Goal: Check status: Check status

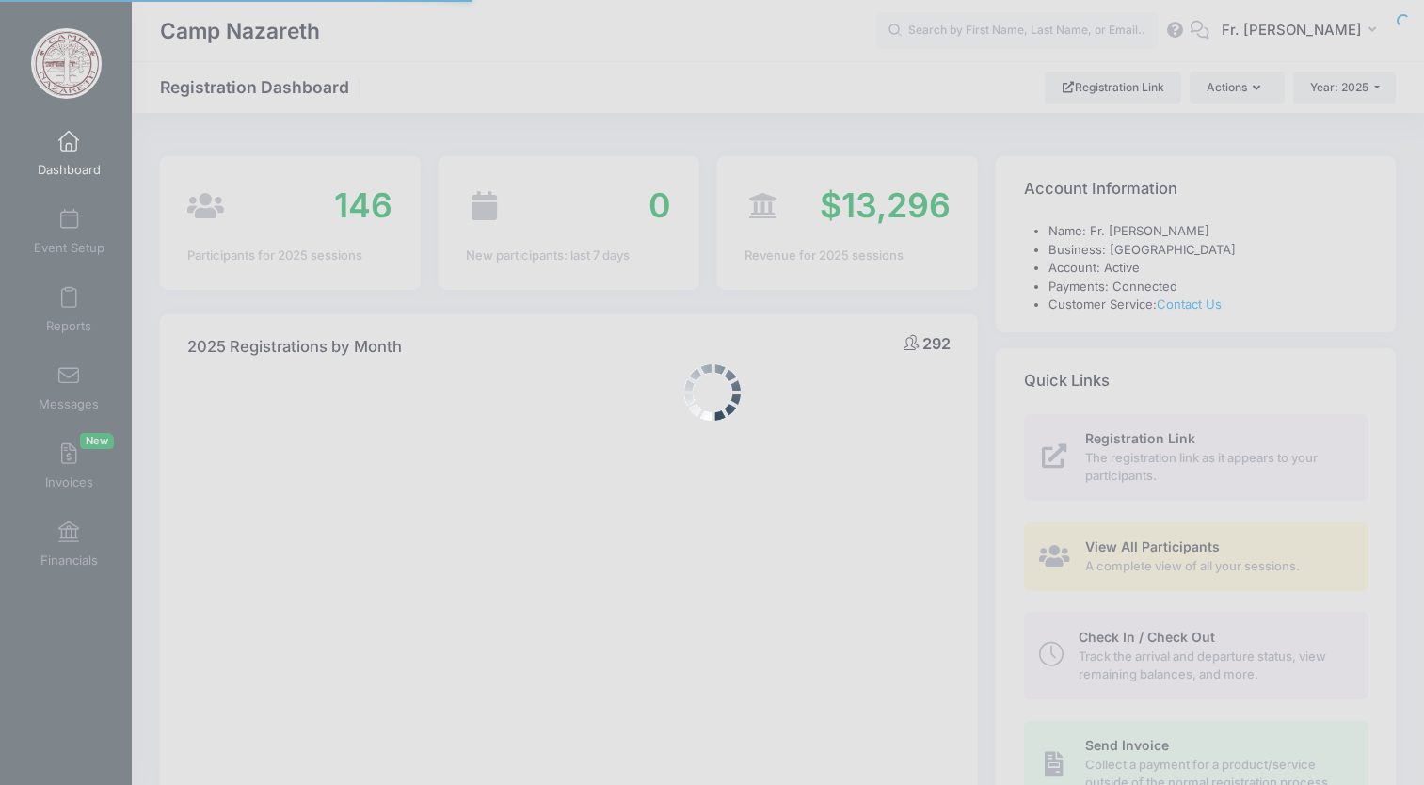
select select
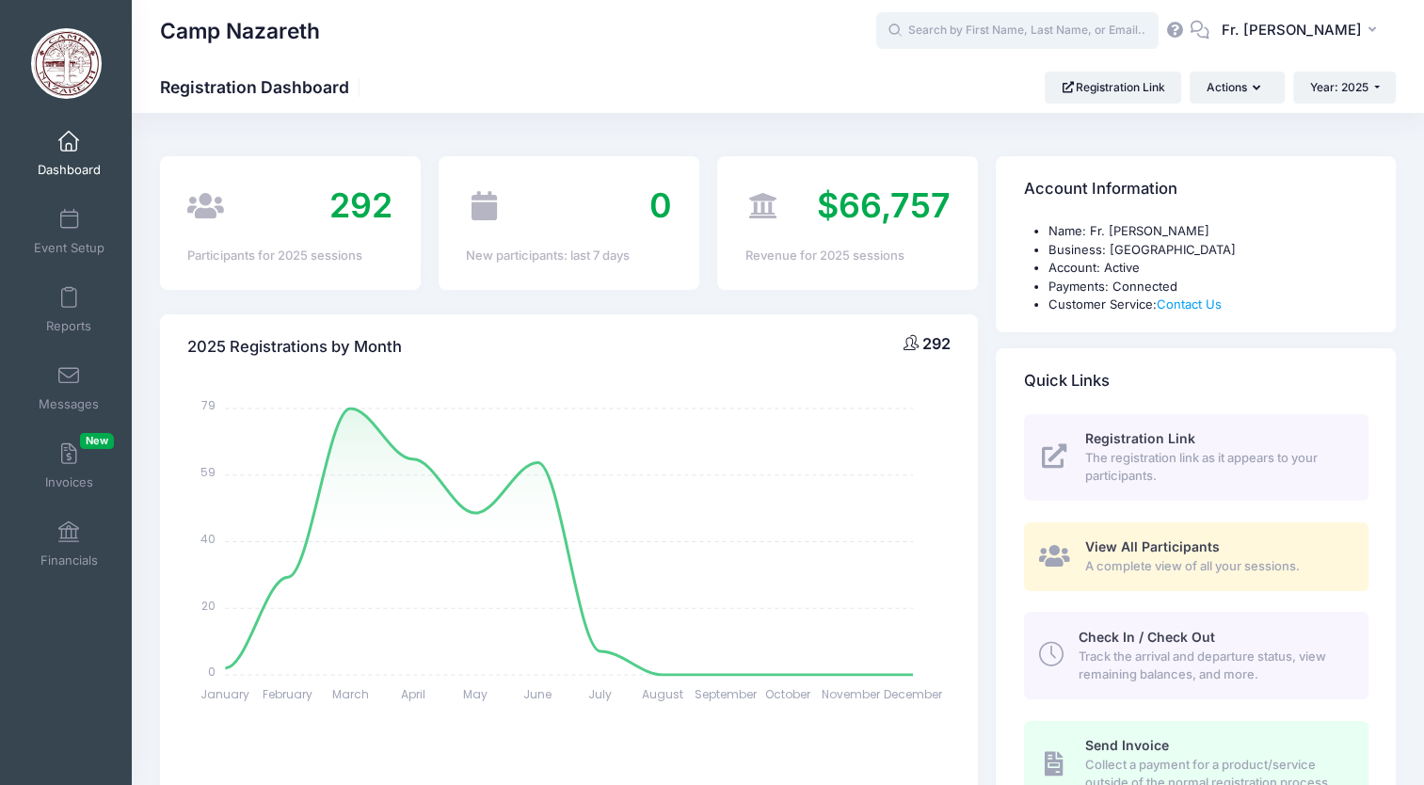
click at [979, 33] on input "text" at bounding box center [1017, 31] width 282 height 38
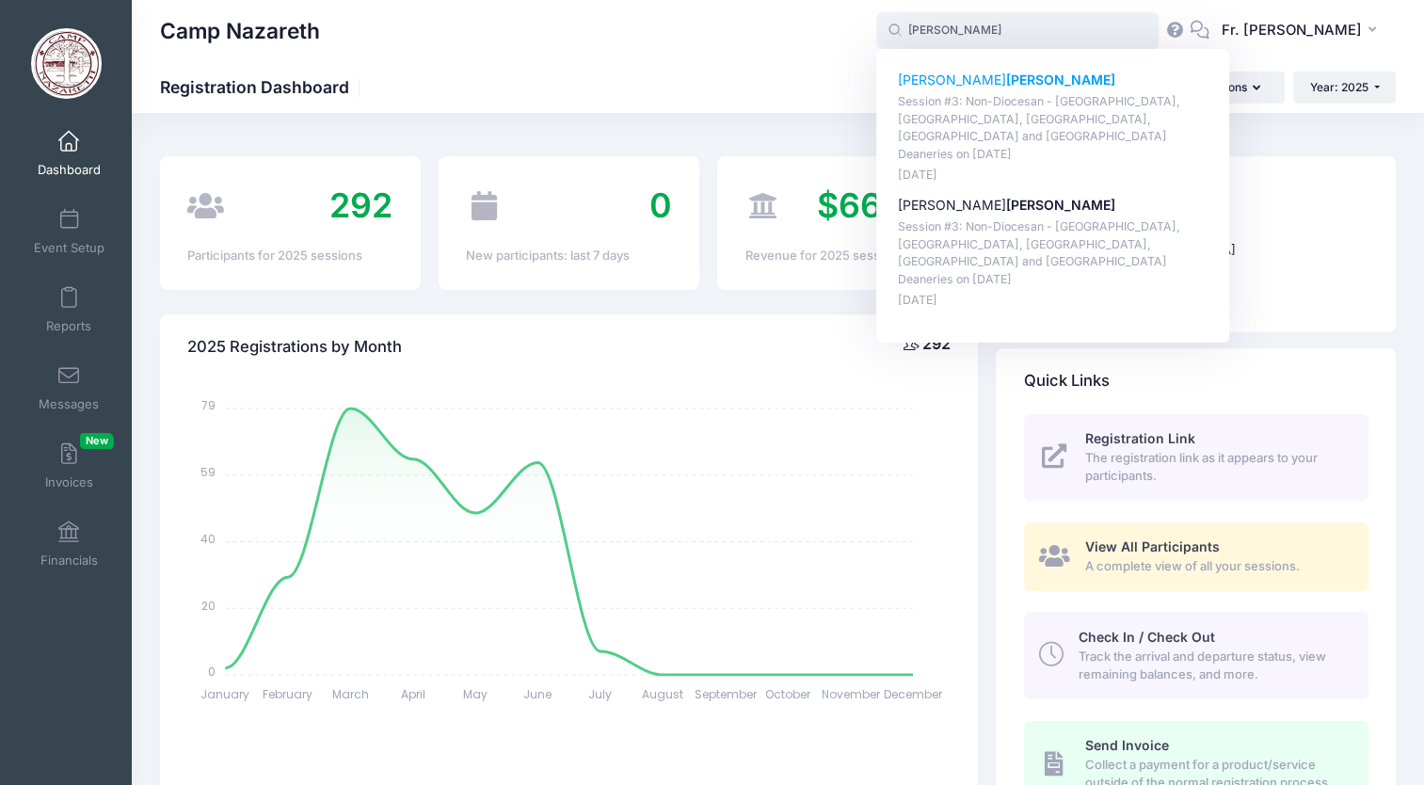
click at [930, 79] on p "Alexander Tabb" at bounding box center [1053, 81] width 311 height 20
type input "Alexander Tabb (Session #3: Non-Diocesan - Johnstown, Pocono, Southern Tier, Yo…"
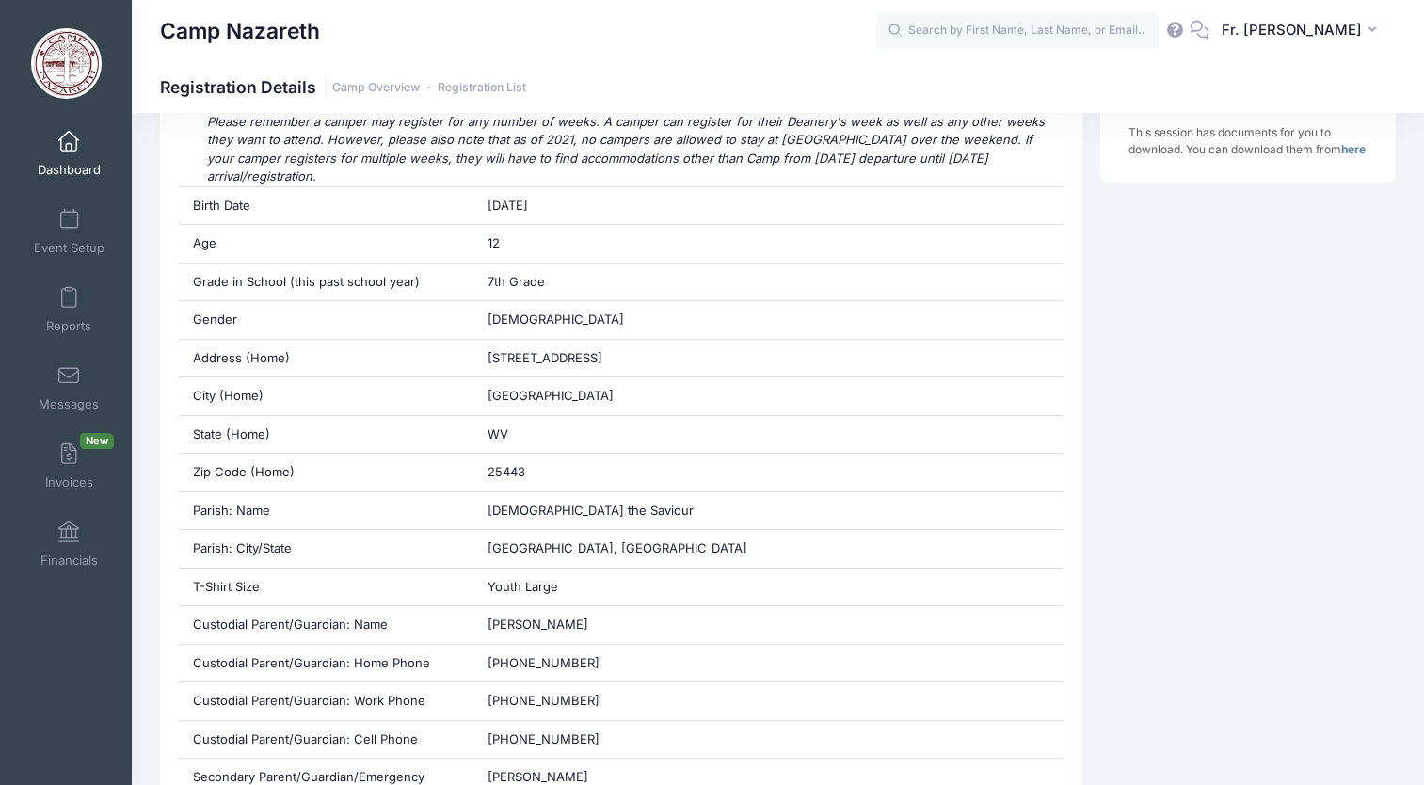
scroll to position [628, 0]
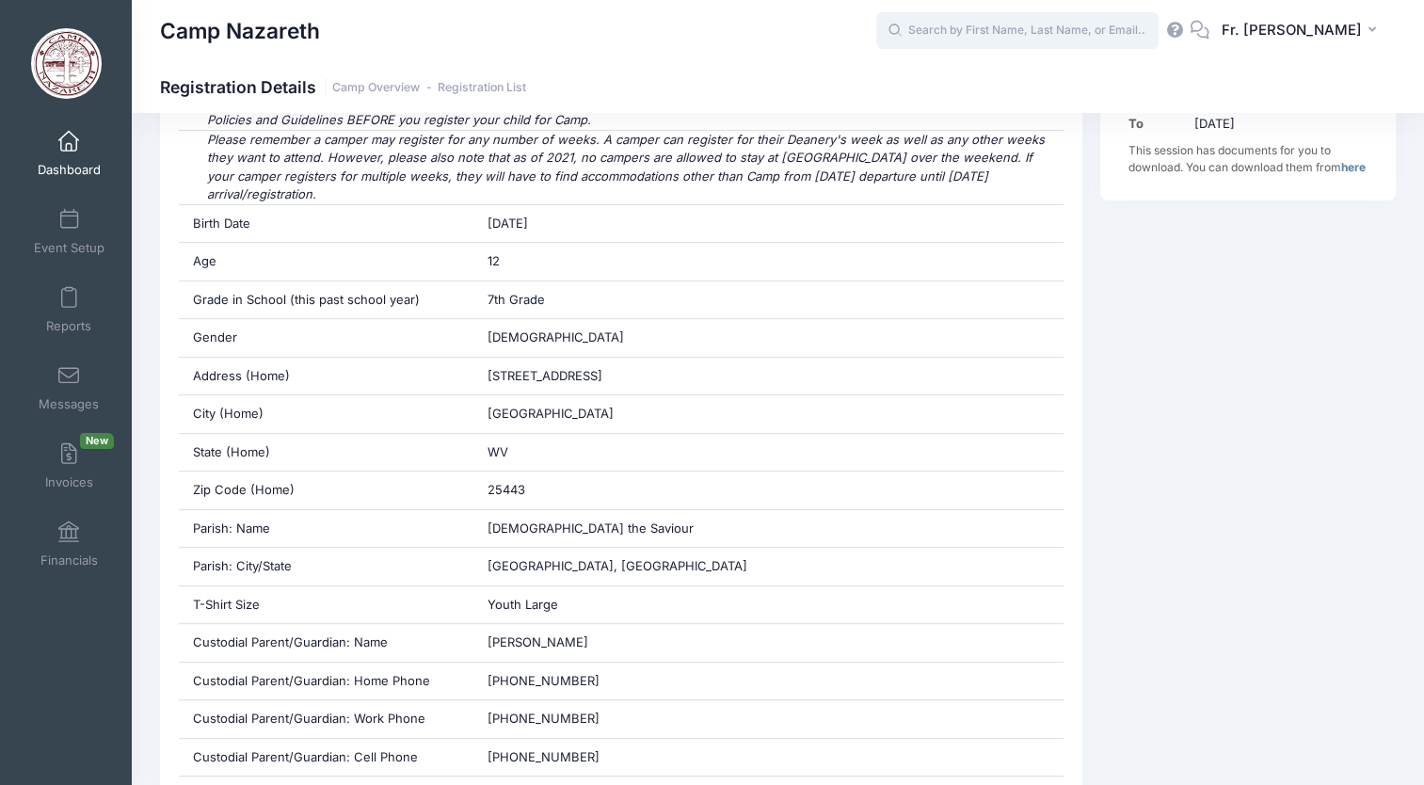
click at [981, 21] on input "text" at bounding box center [1017, 31] width 282 height 38
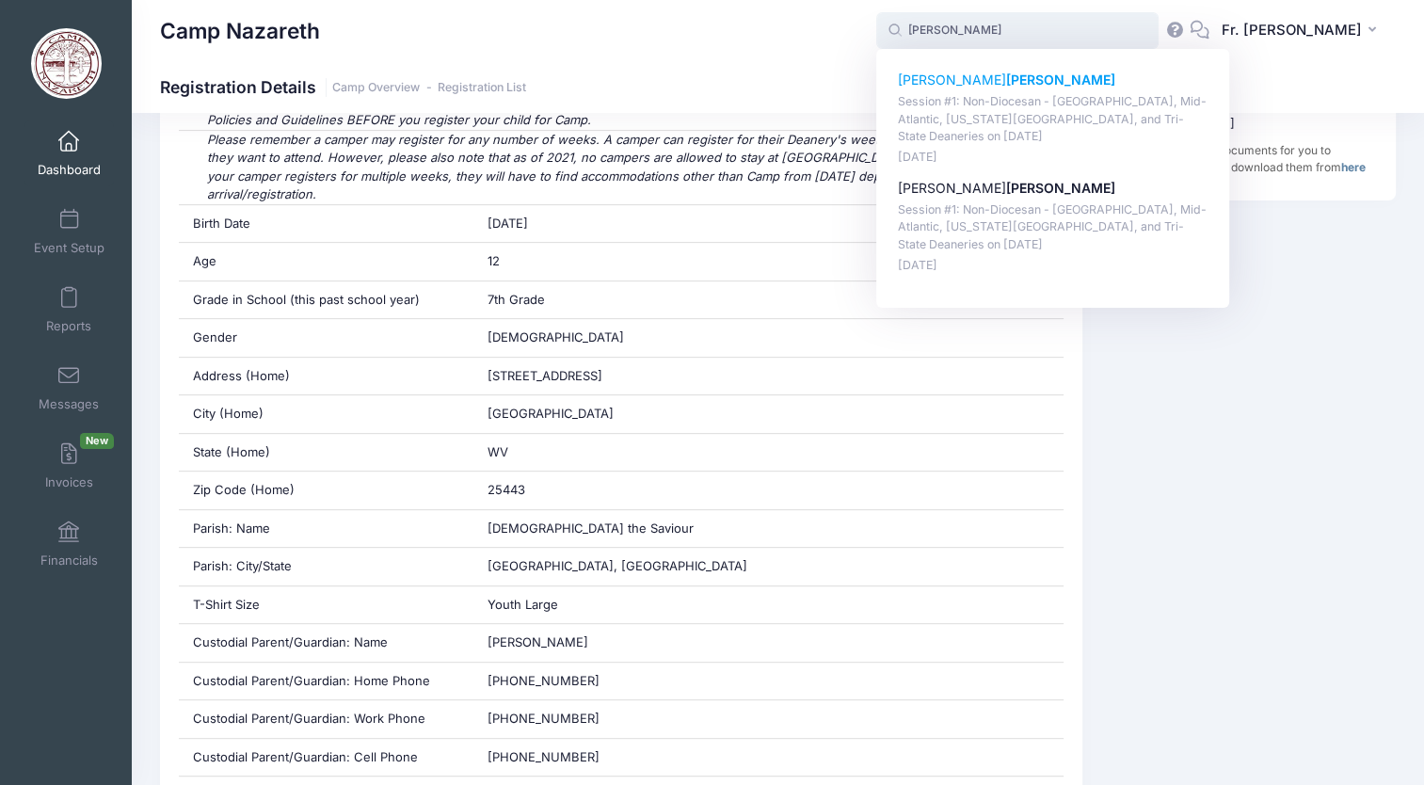
click at [1006, 88] on strong "Baddick" at bounding box center [1060, 80] width 109 height 16
type input "Olivia Baddick (Session #1: Non-Diocesan - Pittsburgh, Mid-Atlantic, Washington…"
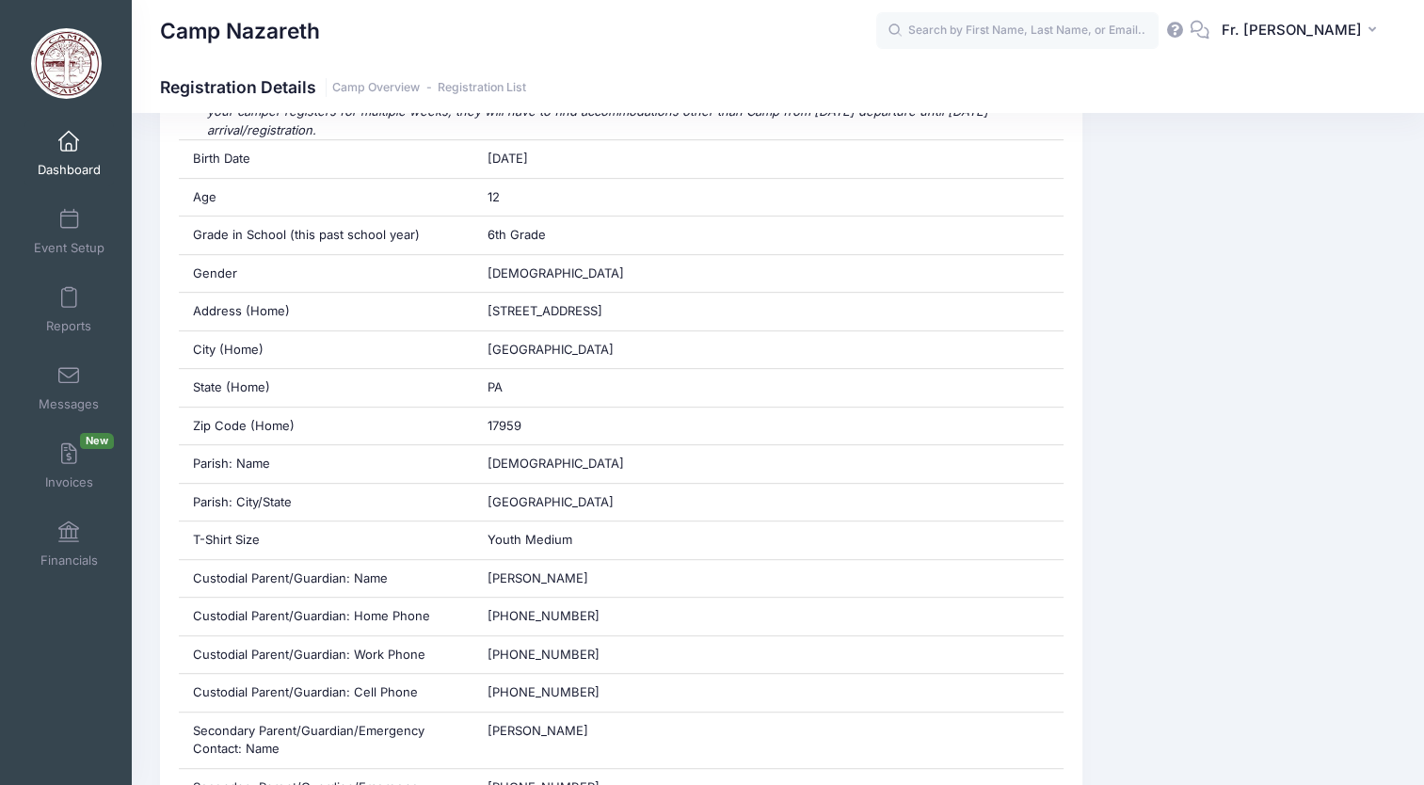
scroll to position [758, 0]
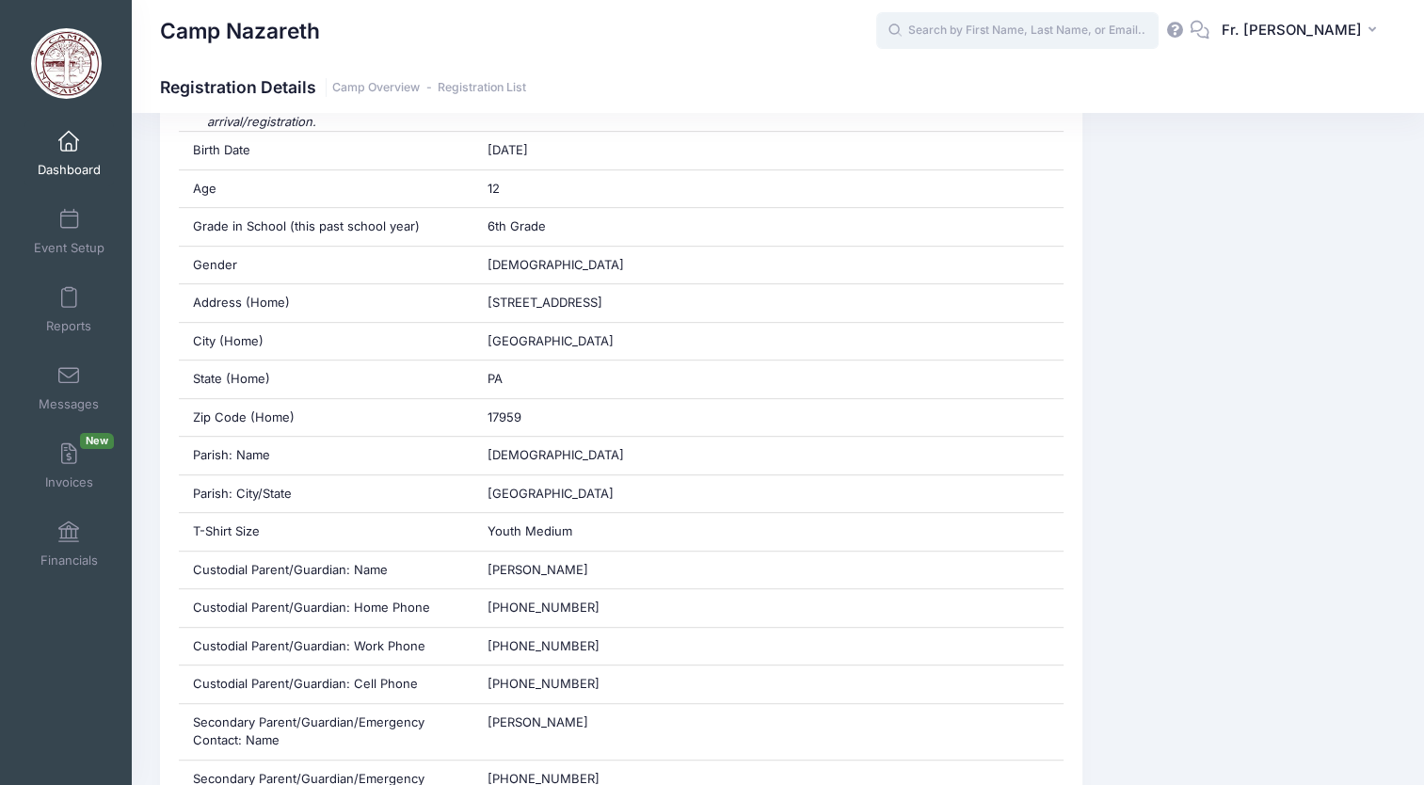
click at [923, 28] on input "text" at bounding box center [1017, 31] width 282 height 38
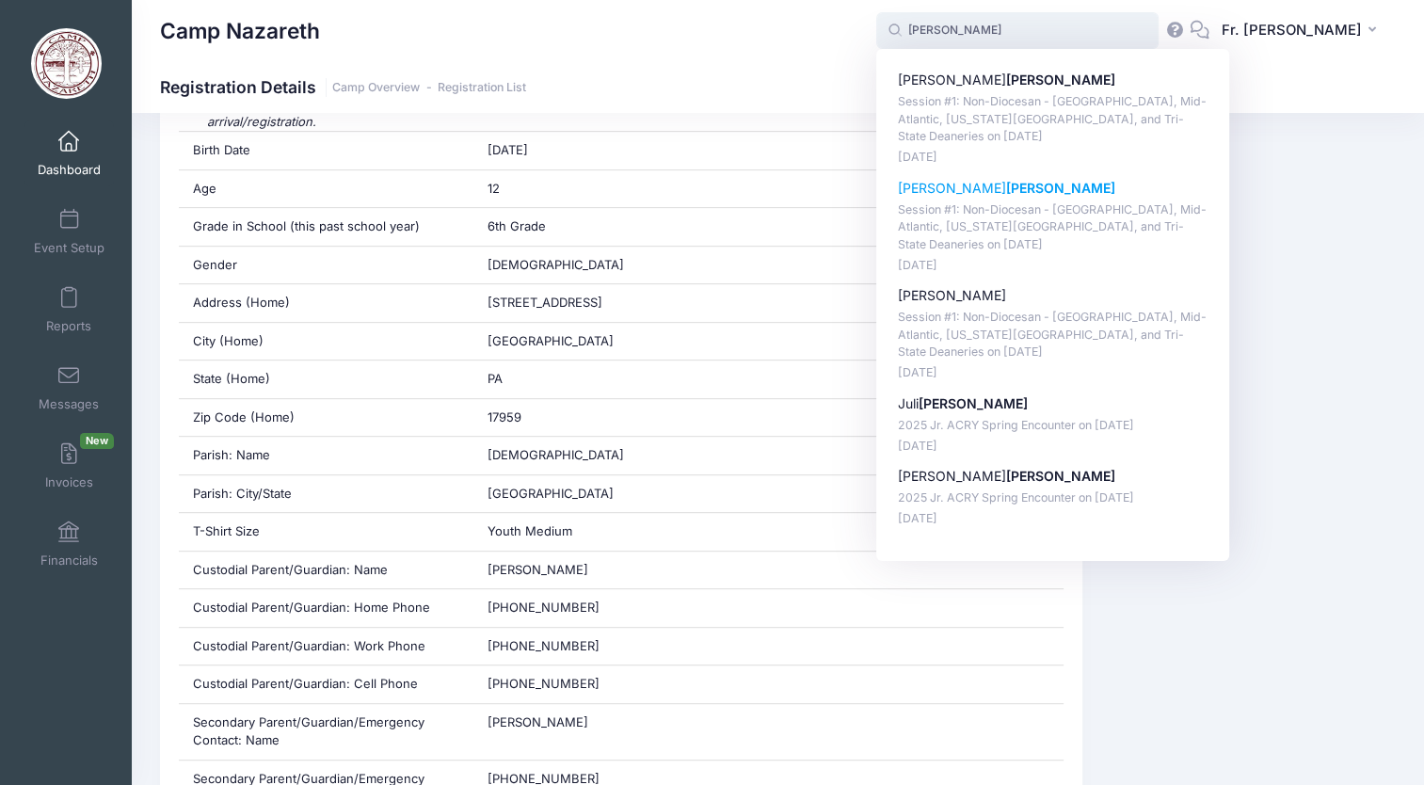
click at [931, 194] on p "George Miller" at bounding box center [1053, 189] width 311 height 20
type input "George Miller (Session #1: Non-Diocesan - Pittsburgh, Mid-Atlantic, Washington …"
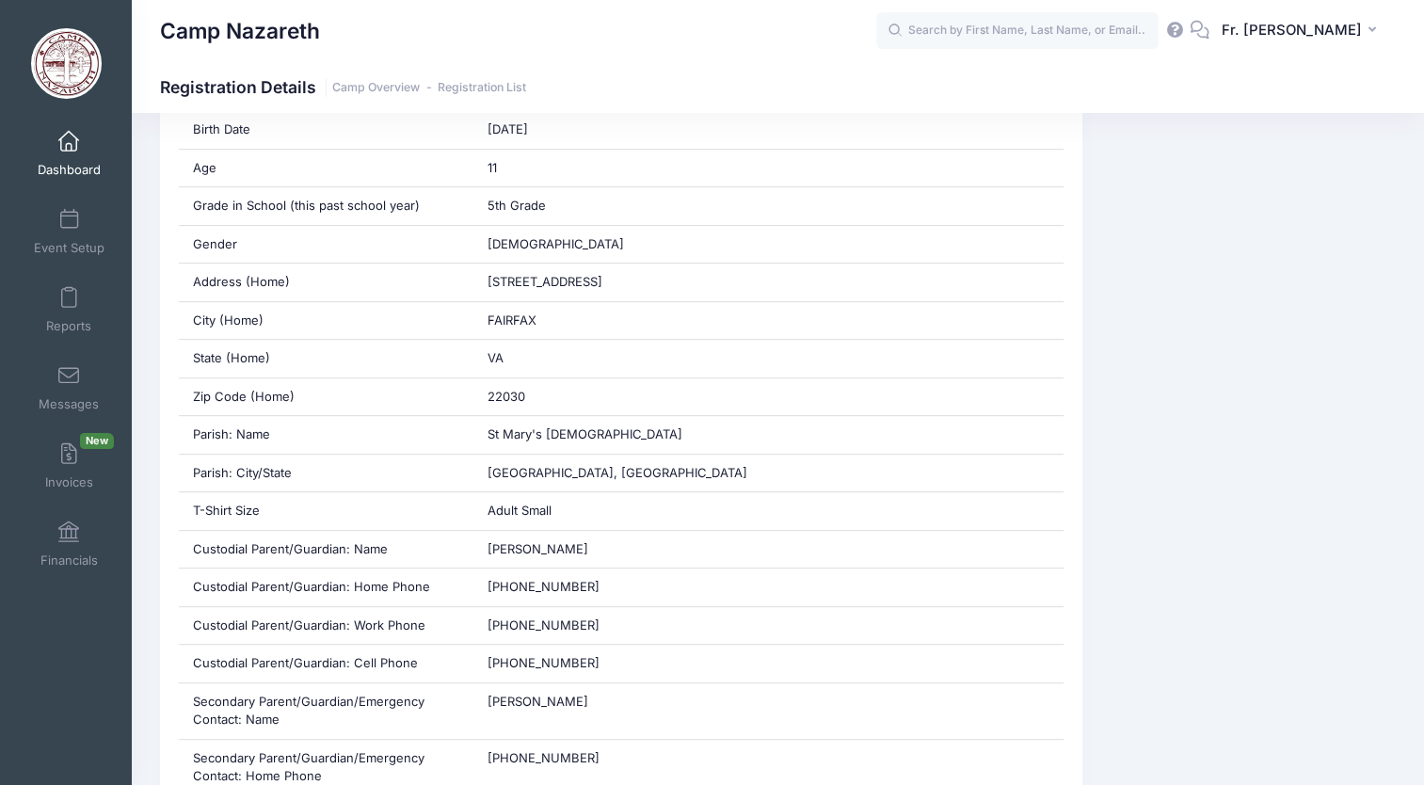
scroll to position [796, 0]
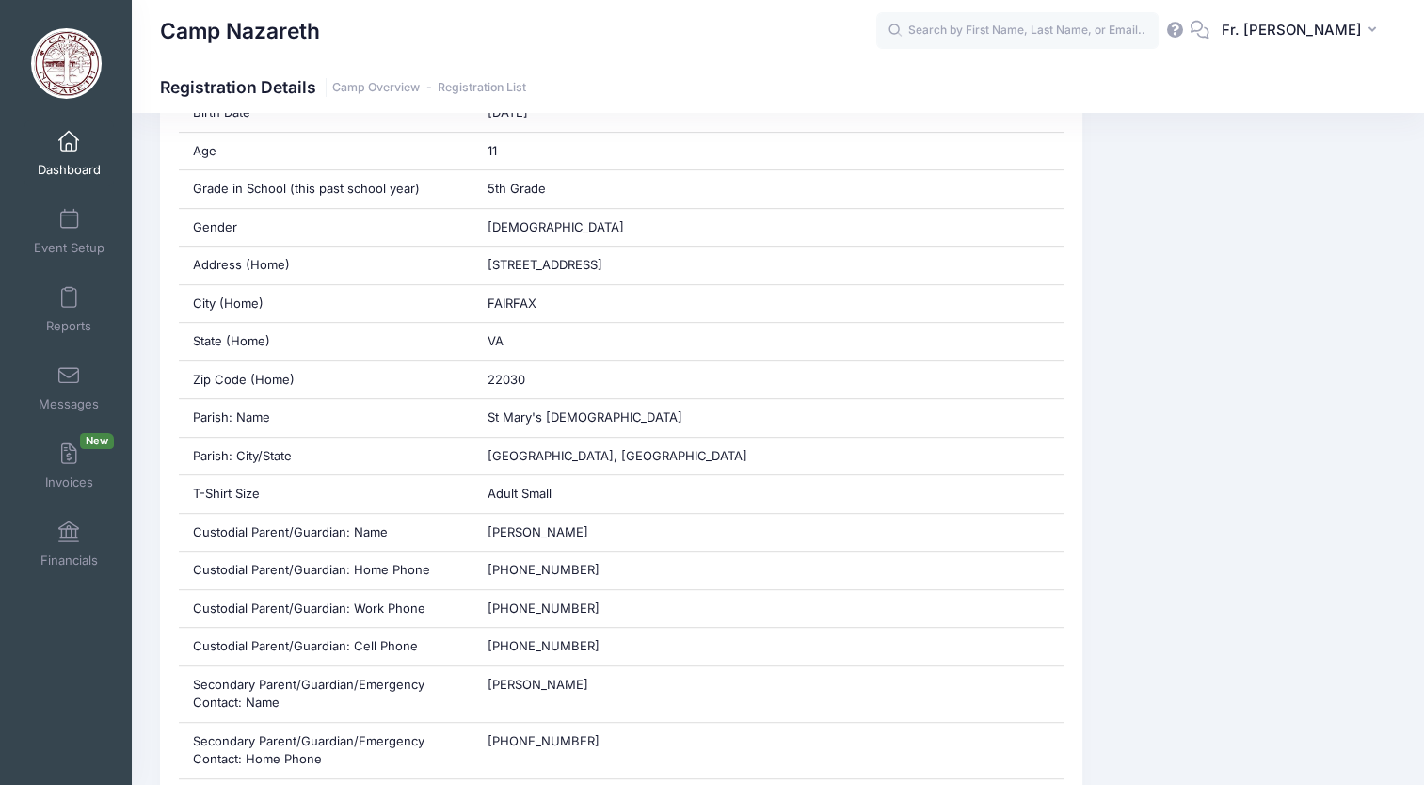
drag, startPoint x: 1161, startPoint y: 4, endPoint x: 1116, endPoint y: 280, distance: 279.5
click at [934, 32] on input "text" at bounding box center [1017, 31] width 282 height 38
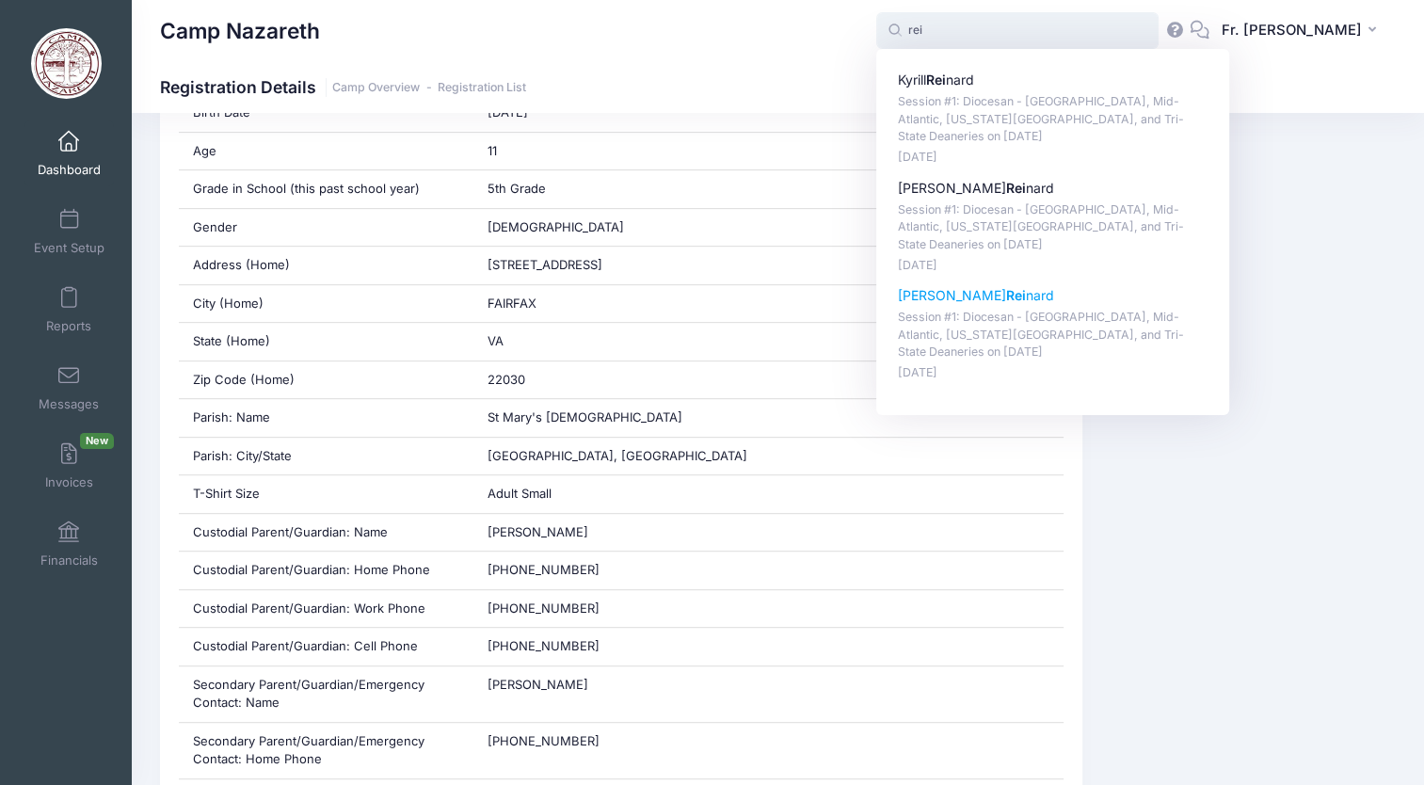
click at [918, 297] on p "[PERSON_NAME] Rei [PERSON_NAME]" at bounding box center [1053, 296] width 311 height 20
type input "[PERSON_NAME] (Session #1: Diocesan - [GEOGRAPHIC_DATA], Mid-Atlantic, [US_STAT…"
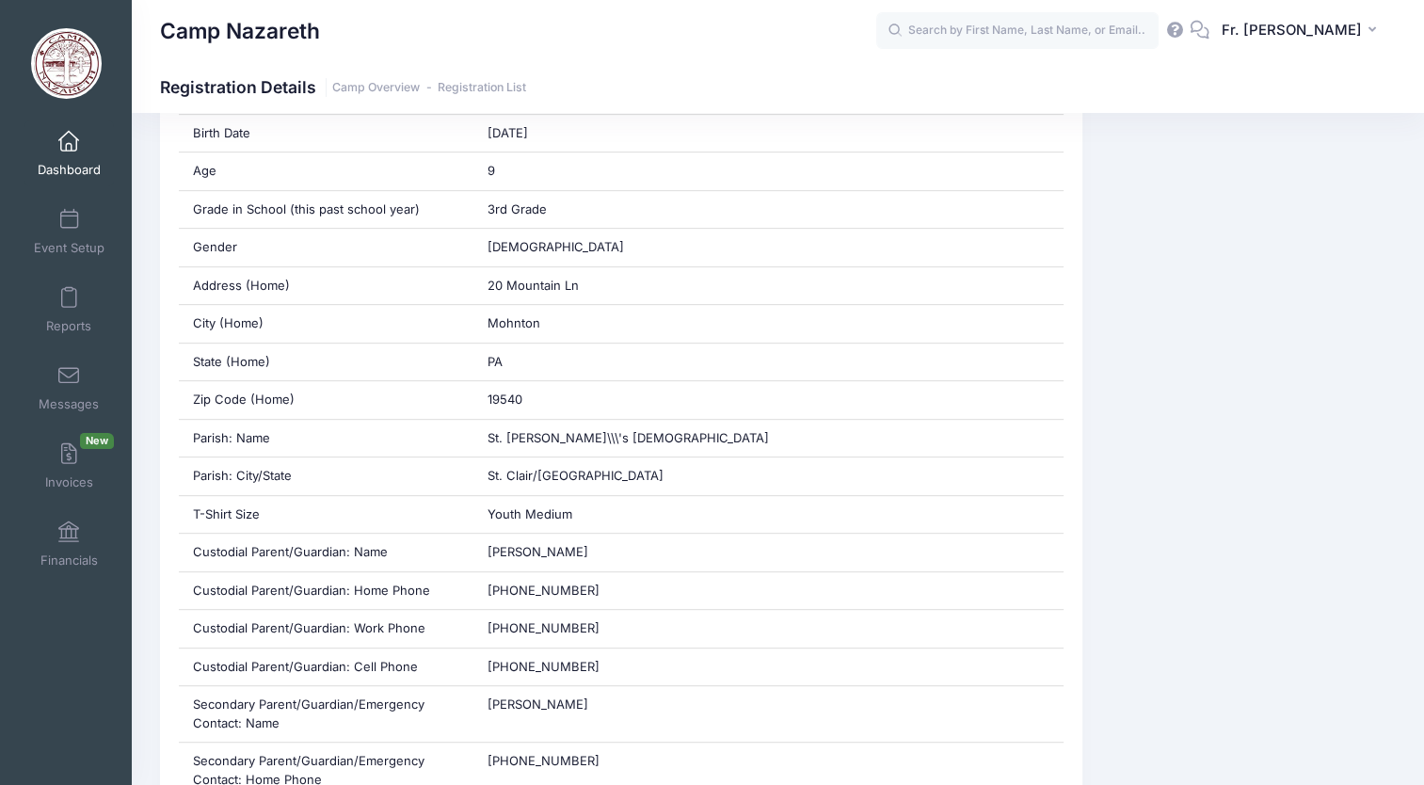
scroll to position [763, 0]
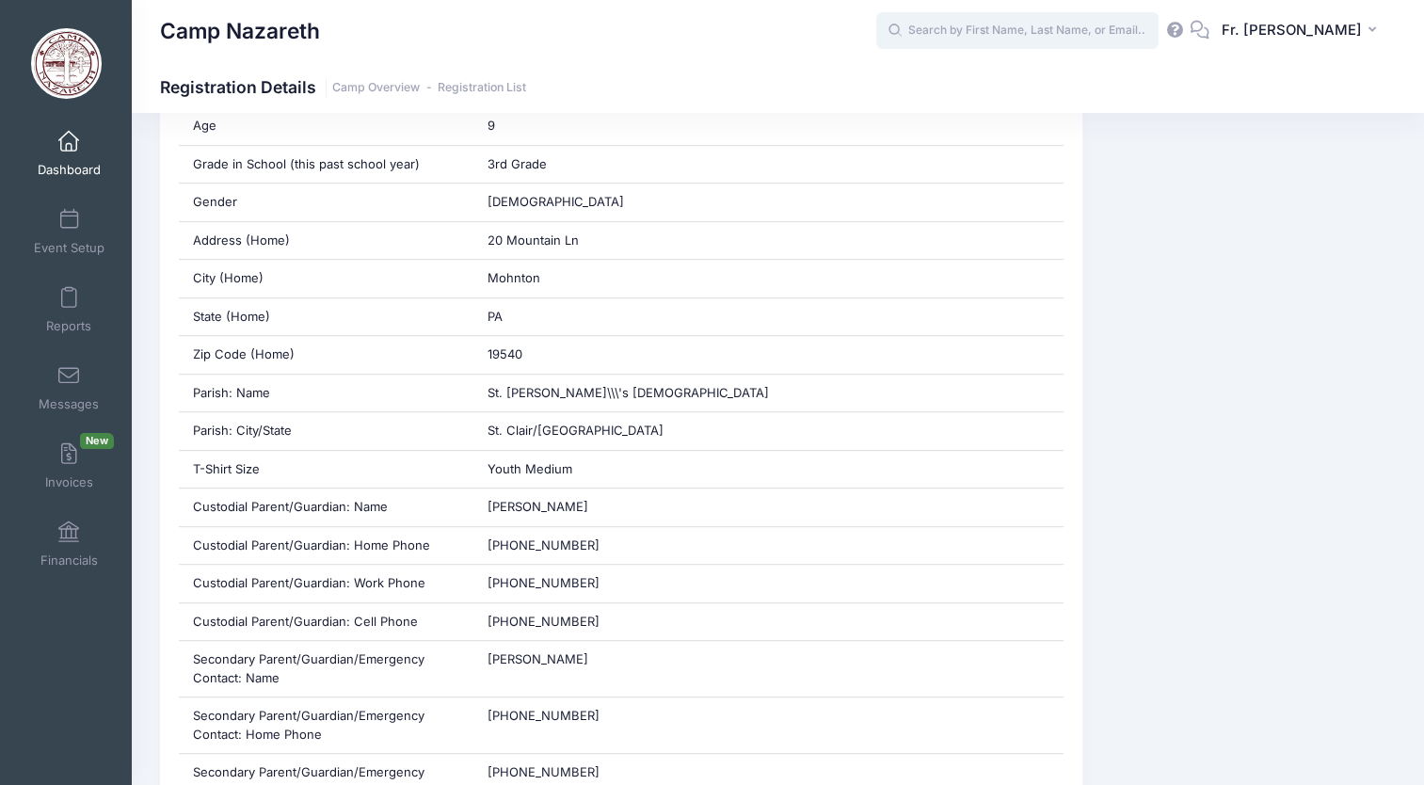
click at [922, 32] on input "text" at bounding box center [1017, 31] width 282 height 38
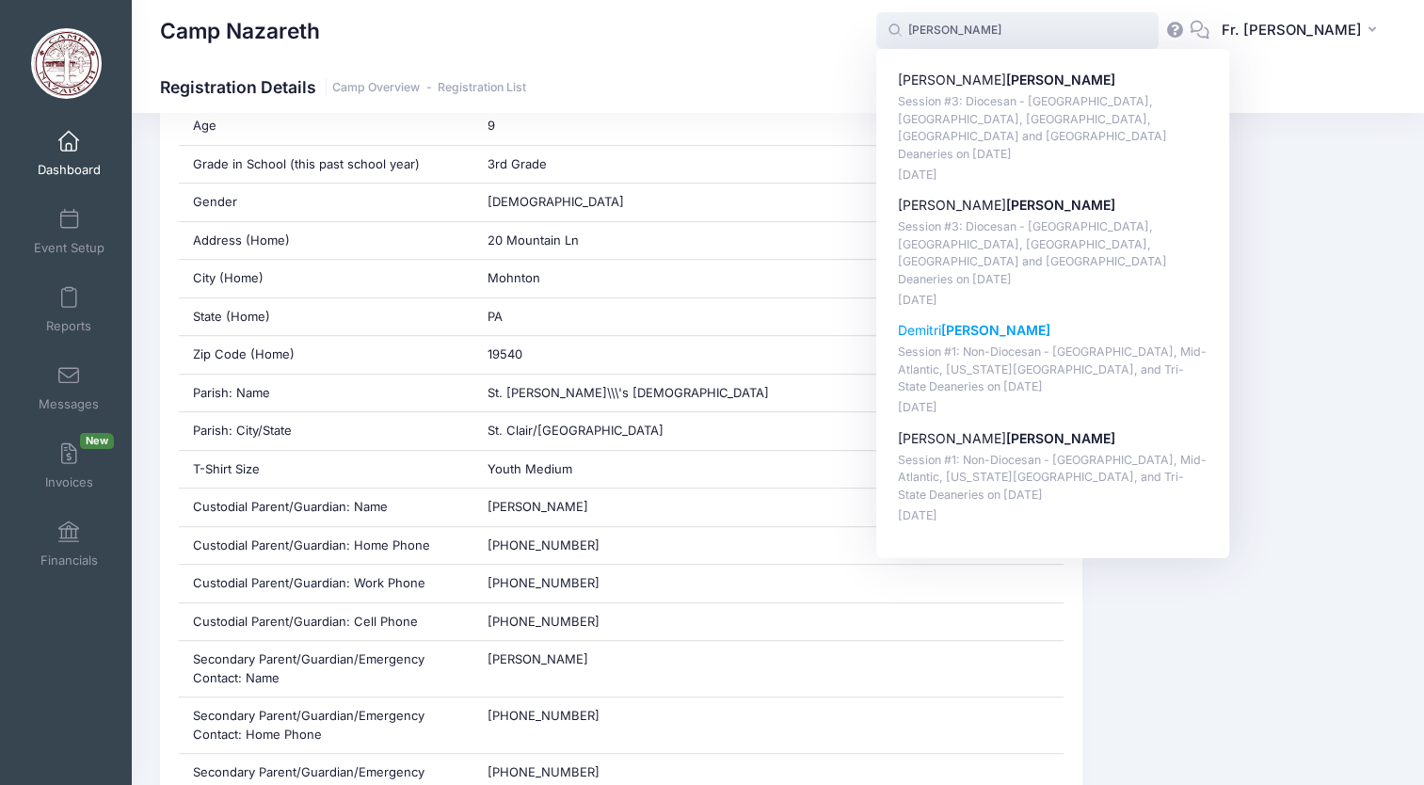
click at [924, 321] on p "Demitri Marshall" at bounding box center [1053, 331] width 311 height 20
type input "Demitri Marshall (Session #1: Non-Diocesan - Pittsburgh, Mid-Atlantic, Washingt…"
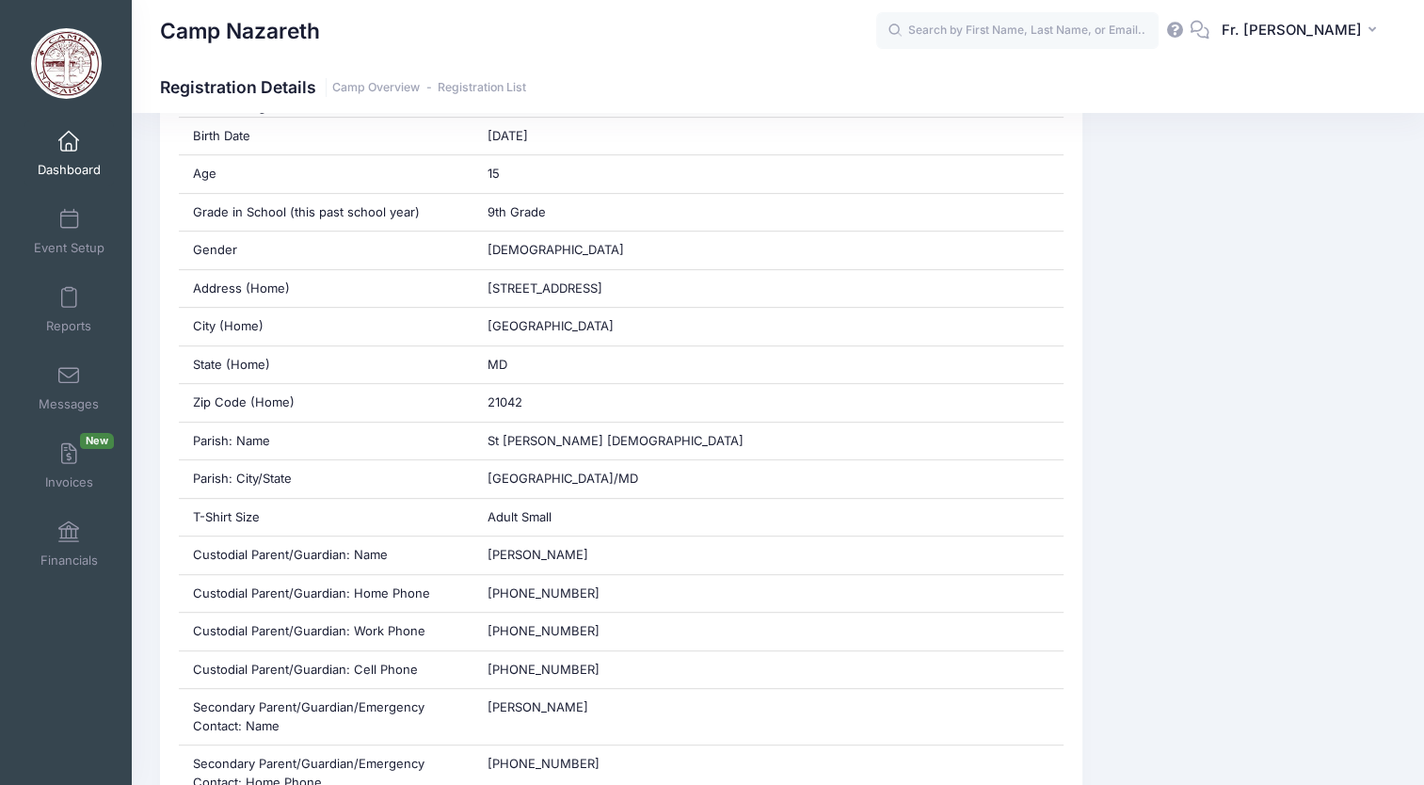
scroll to position [725, 0]
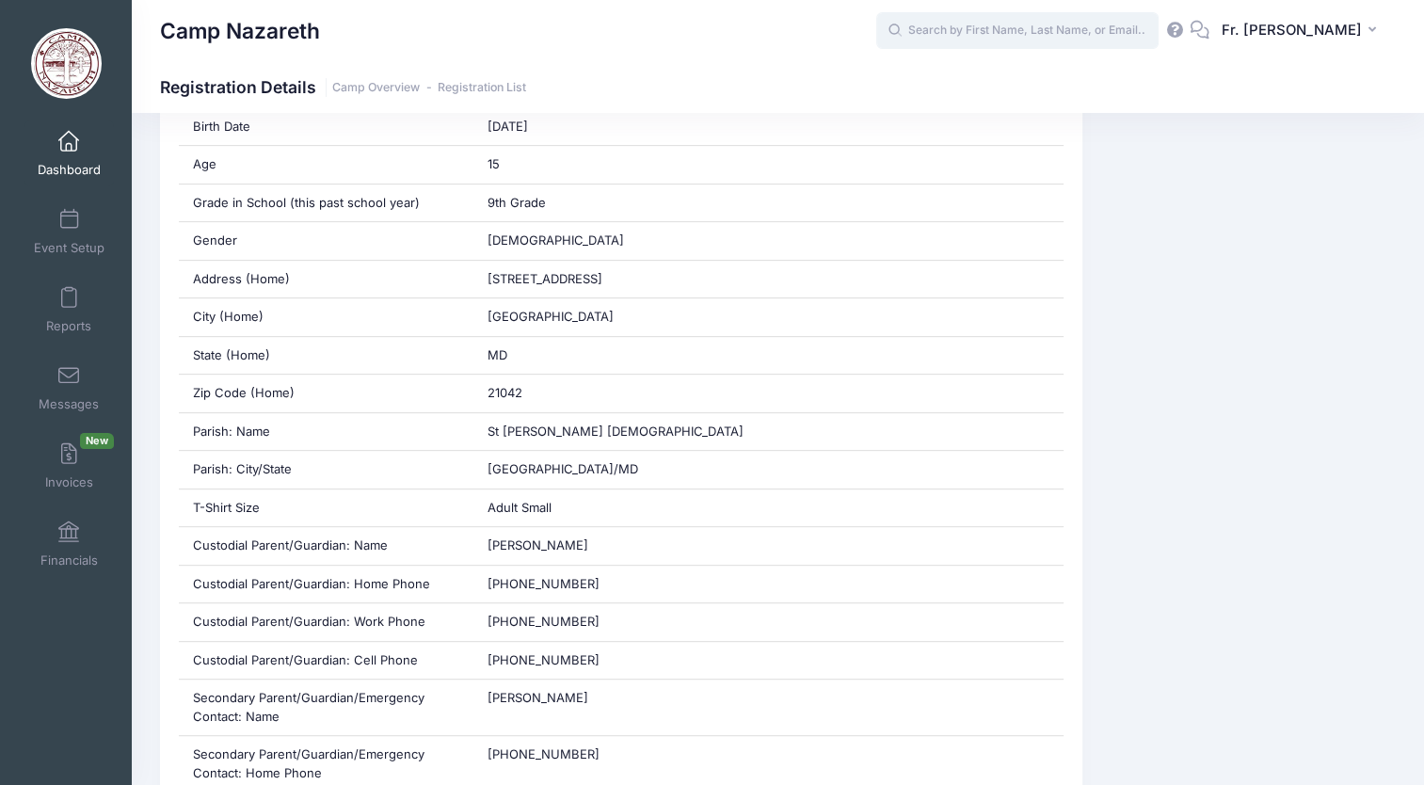
click at [921, 39] on input "text" at bounding box center [1017, 31] width 282 height 38
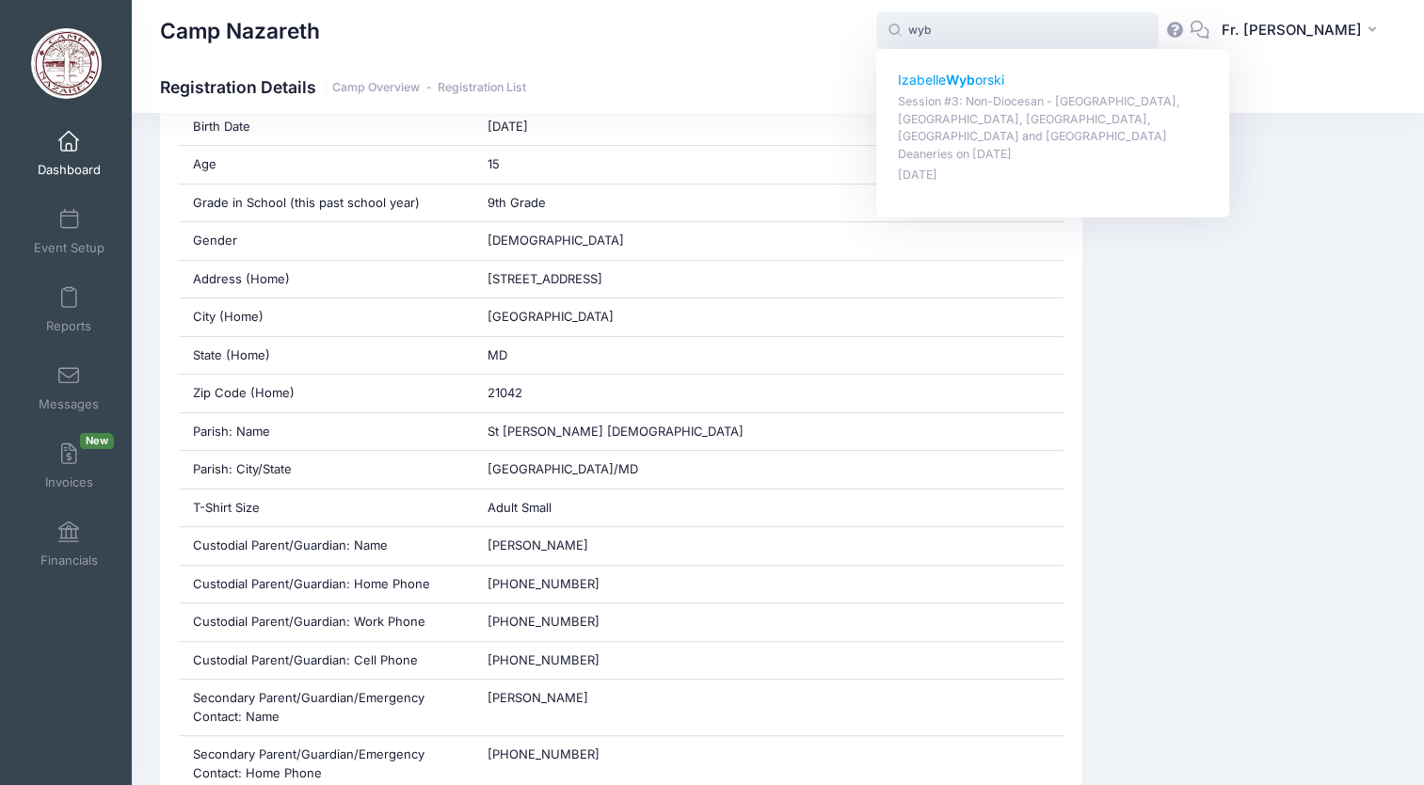
click at [934, 79] on p "Izabelle Wyb orski" at bounding box center [1053, 81] width 311 height 20
type input "Izabelle Wyborski (Session #3: Non-Diocesan - Johnstown, Pocono, Southern Tier,…"
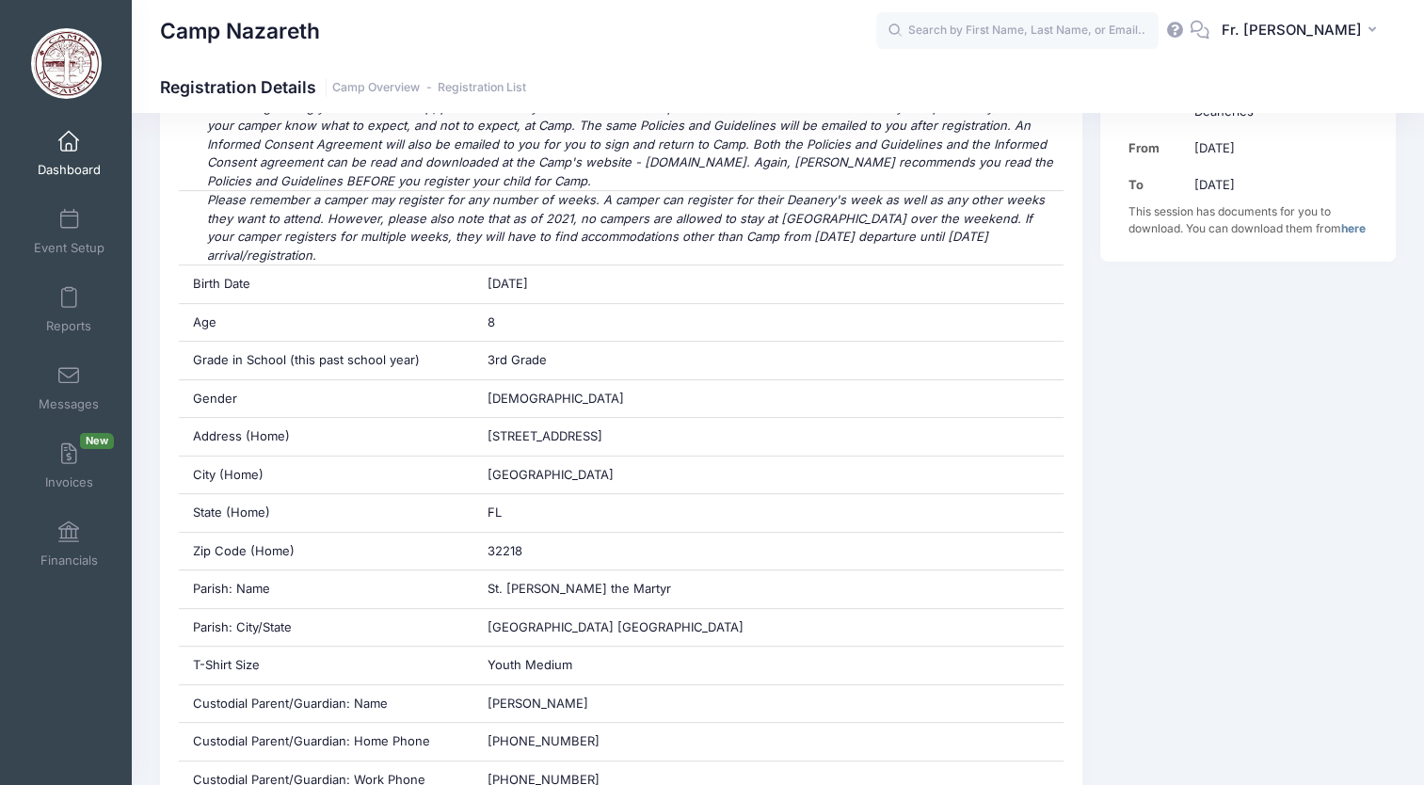
scroll to position [642, 0]
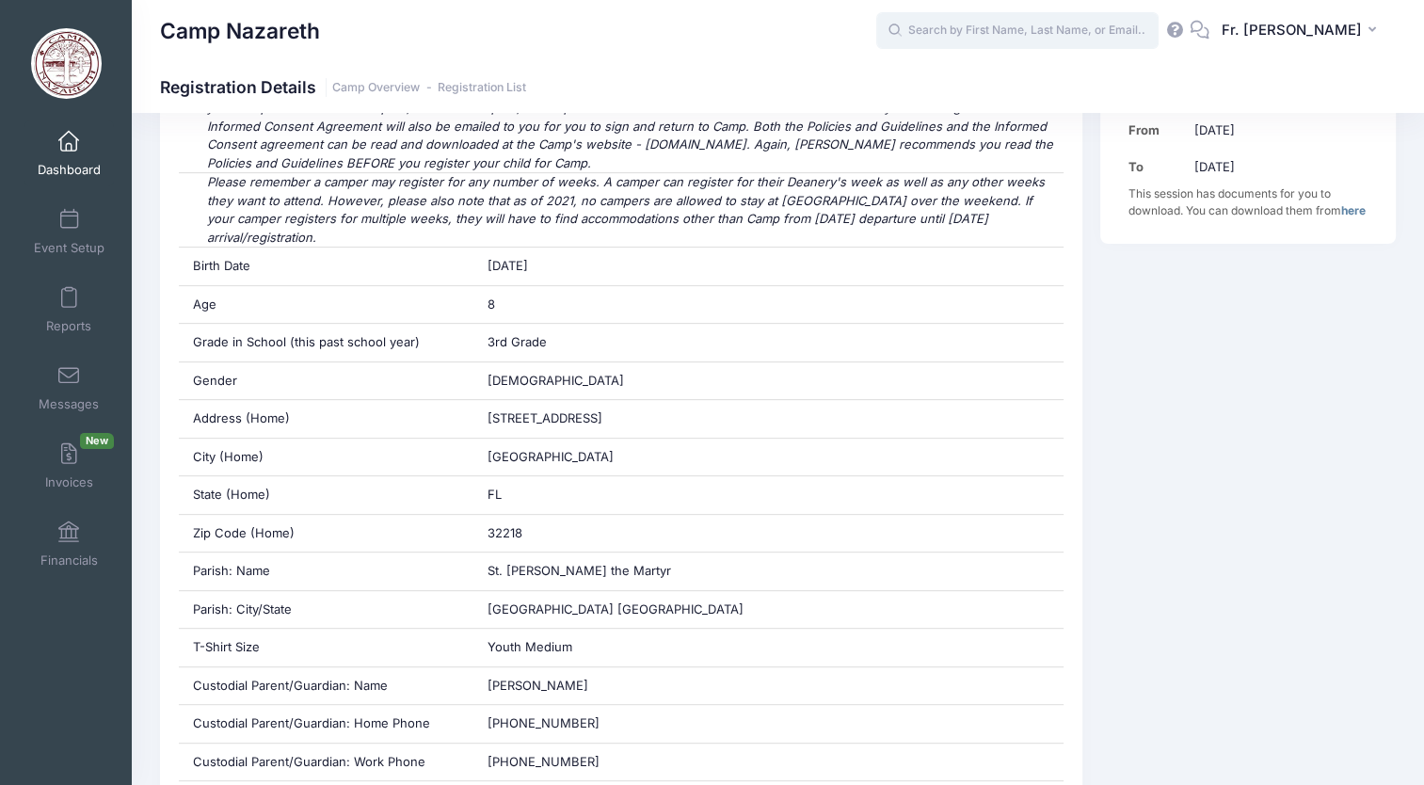
click at [916, 32] on input "text" at bounding box center [1017, 31] width 282 height 38
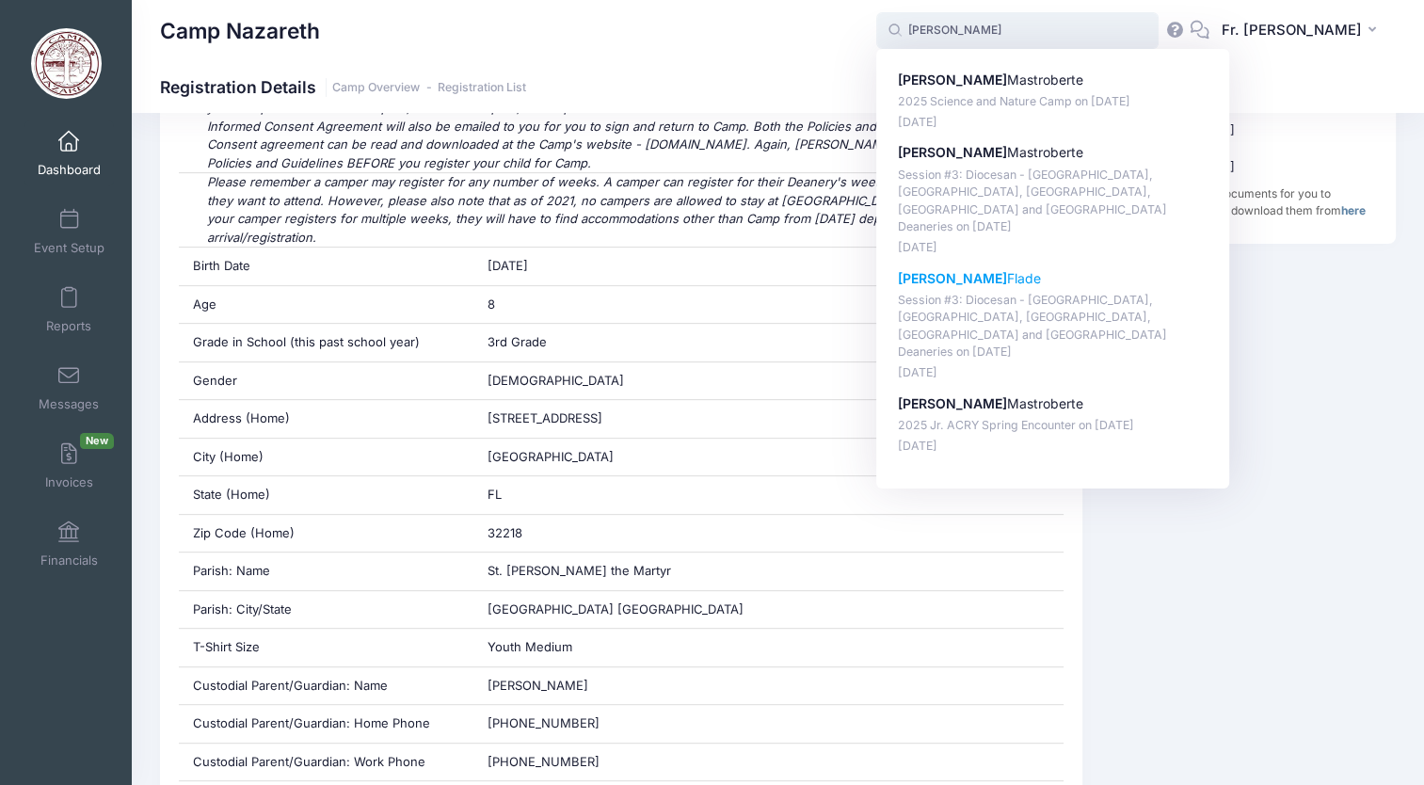
click at [922, 270] on strong "[PERSON_NAME]" at bounding box center [952, 278] width 109 height 16
type input "[PERSON_NAME] (Session #3: Diocesan - [GEOGRAPHIC_DATA], [GEOGRAPHIC_DATA], [GE…"
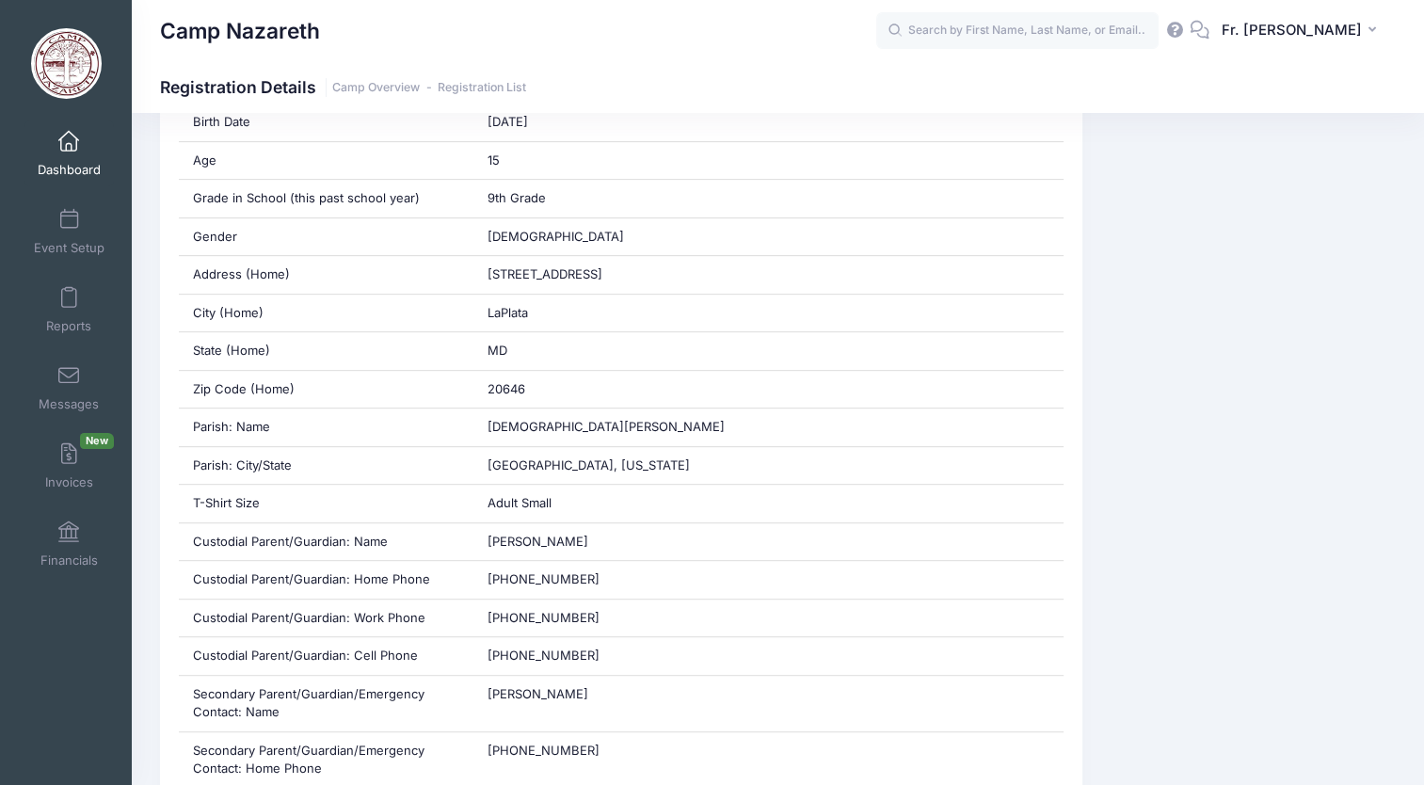
scroll to position [795, 0]
